Goal: Transaction & Acquisition: Obtain resource

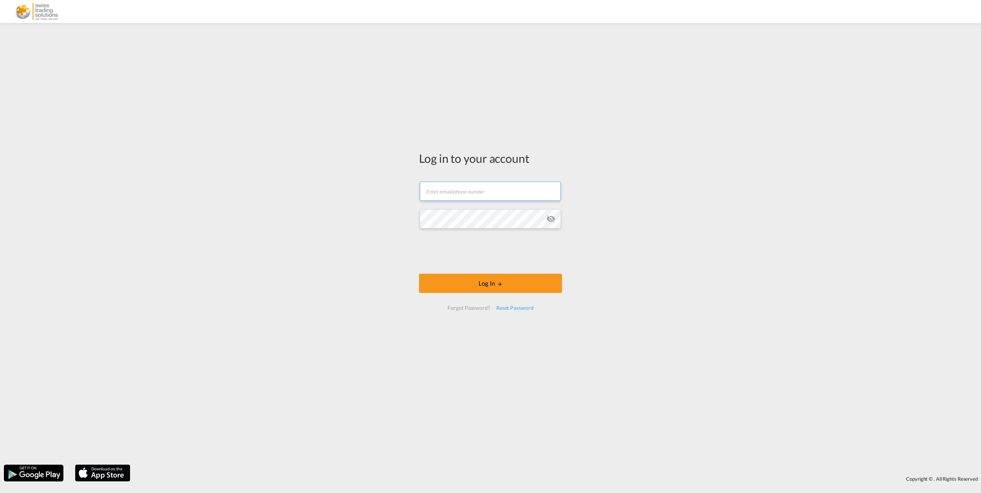
type input "[EMAIL_ADDRESS][DOMAIN_NAME]"
click at [475, 279] on button "Log In" at bounding box center [490, 283] width 143 height 19
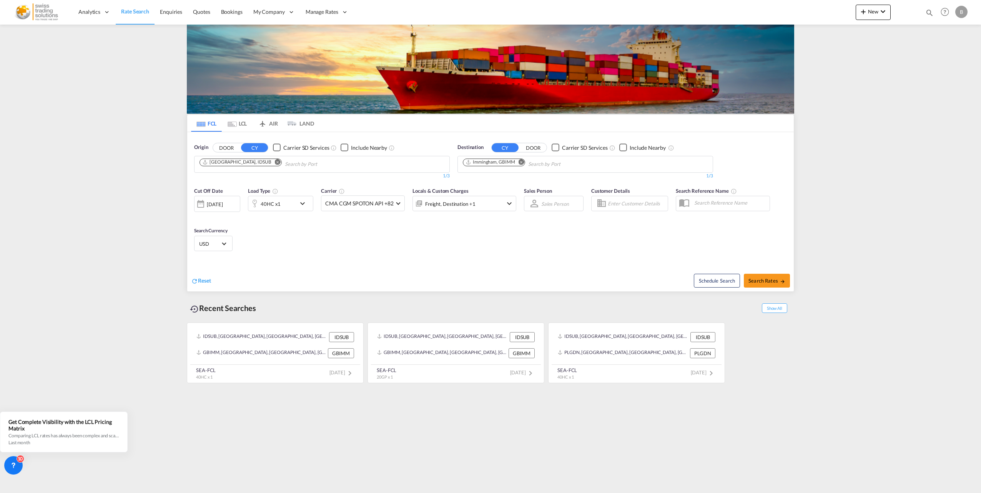
click at [270, 164] on button "Remove" at bounding box center [276, 163] width 12 height 8
type input "caldera"
click at [237, 199] on div "Caldera [GEOGRAPHIC_DATA] CRCAL" at bounding box center [259, 200] width 146 height 23
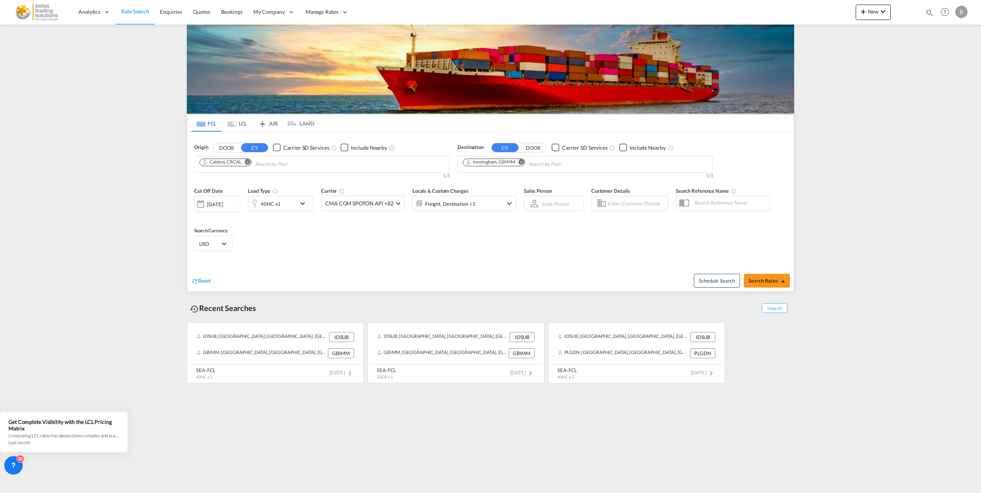
click at [521, 161] on md-icon "Remove" at bounding box center [521, 162] width 6 height 6
type input "[GEOGRAPHIC_DATA]"
click at [520, 178] on div "[GEOGRAPHIC_DATA] [GEOGRAPHIC_DATA] BEANR" at bounding box center [522, 182] width 146 height 23
click at [304, 203] on md-icon "icon-chevron-down" at bounding box center [304, 203] width 13 height 9
click at [219, 236] on span "40HC" at bounding box center [217, 238] width 22 height 8
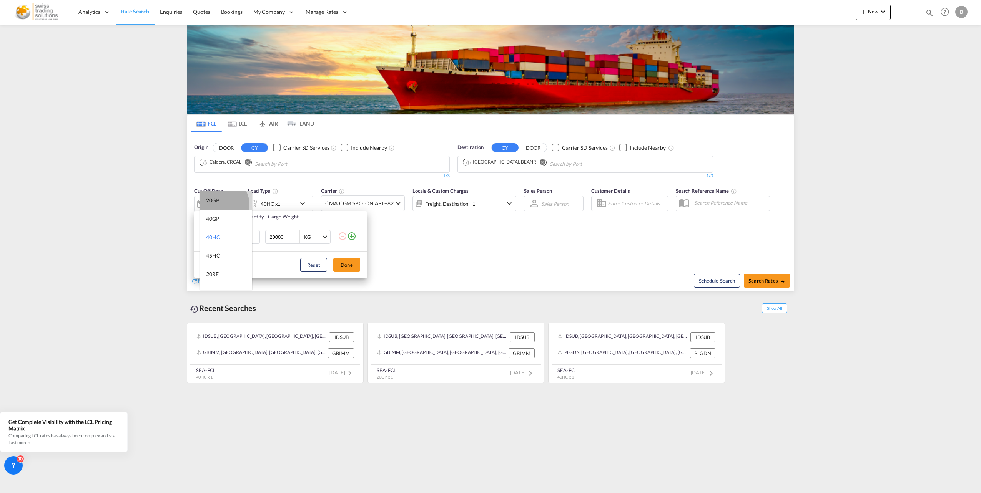
click at [221, 204] on md-option "20GP" at bounding box center [226, 200] width 52 height 18
click at [357, 265] on button "Done" at bounding box center [346, 265] width 27 height 14
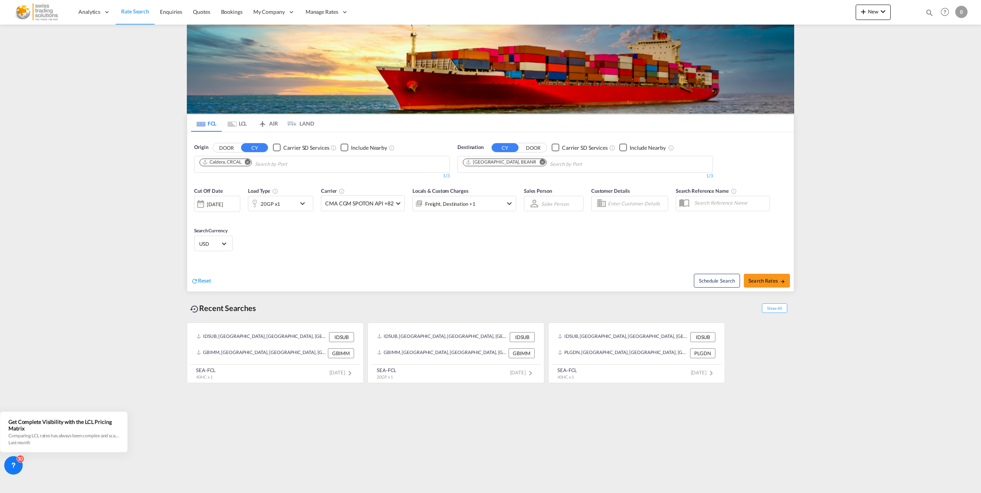
click at [779, 278] on span "Search Rates" at bounding box center [766, 281] width 37 height 6
type input "CRCAL to BEANR / [DATE]"
